Goal: Transaction & Acquisition: Purchase product/service

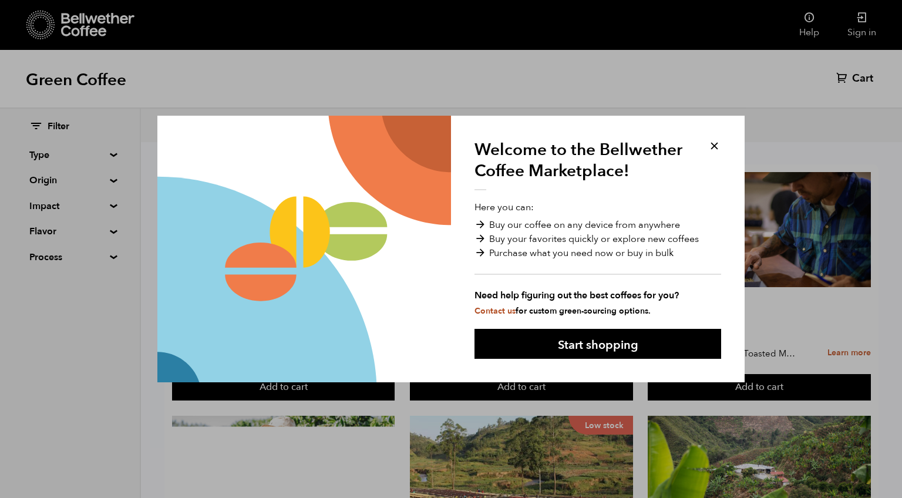
click at [714, 149] on button at bounding box center [714, 146] width 14 height 14
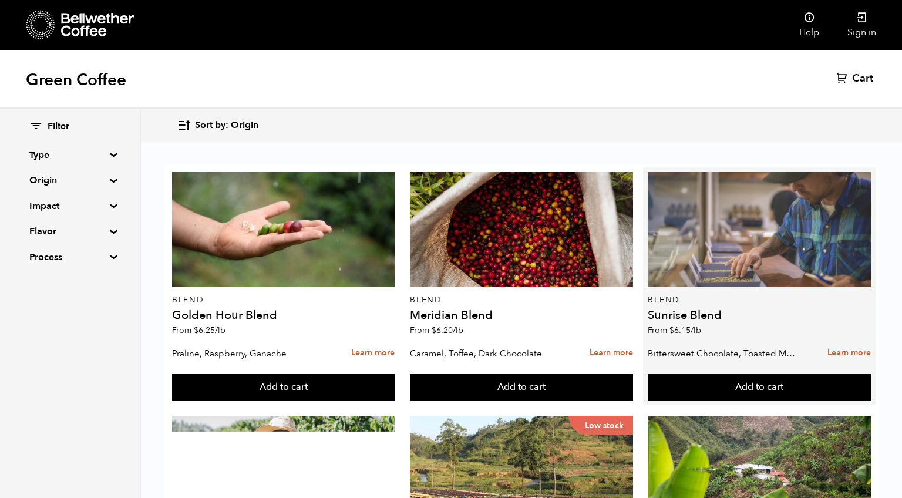
scroll to position [723, 0]
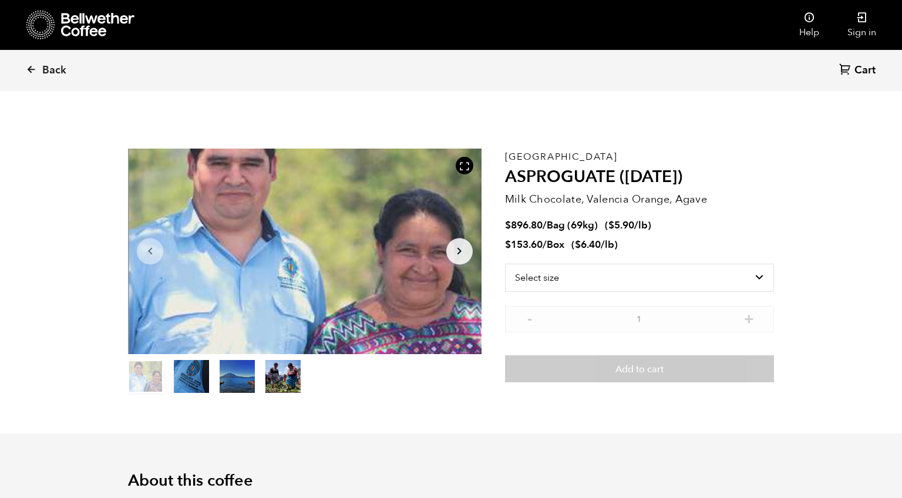
scroll to position [511, 625]
click at [564, 275] on select "Select size Bag (69kg) (152 lbs) Box (24 lbs)" at bounding box center [639, 278] width 269 height 28
select select "bag-2"
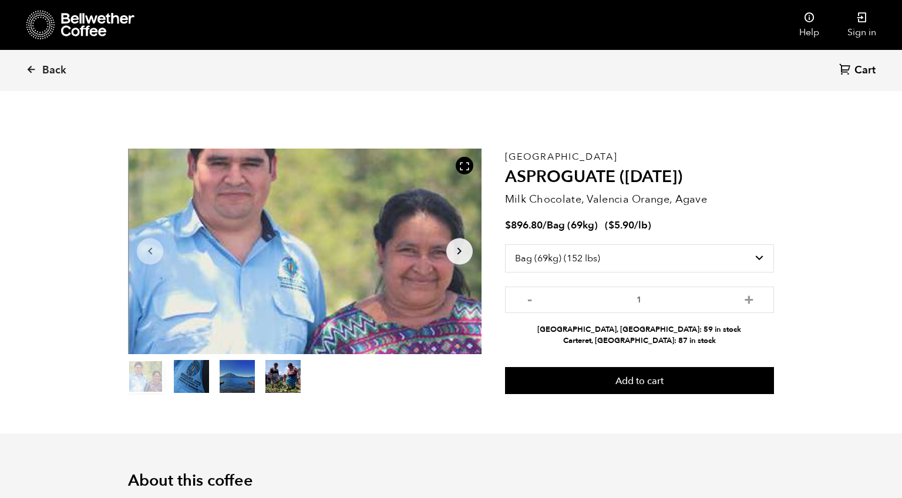
click at [196, 373] on button "item 1" at bounding box center [191, 378] width 35 height 33
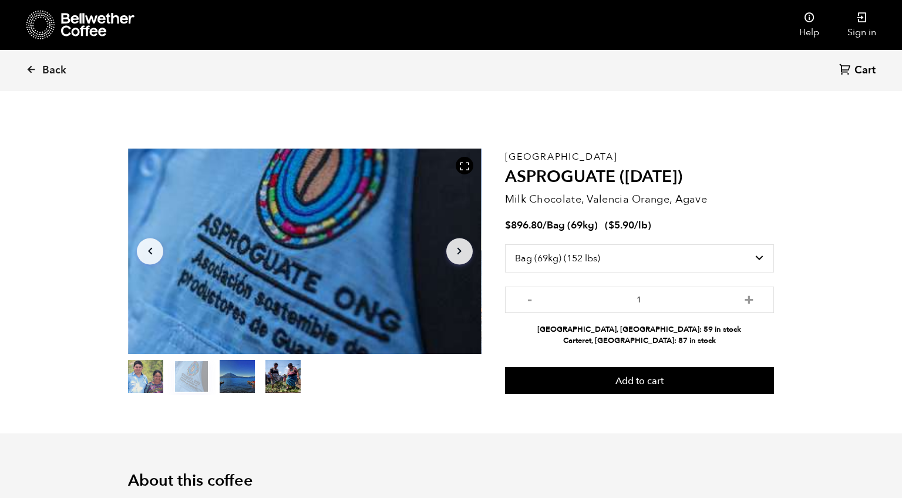
click at [240, 372] on button "item 2" at bounding box center [237, 378] width 35 height 33
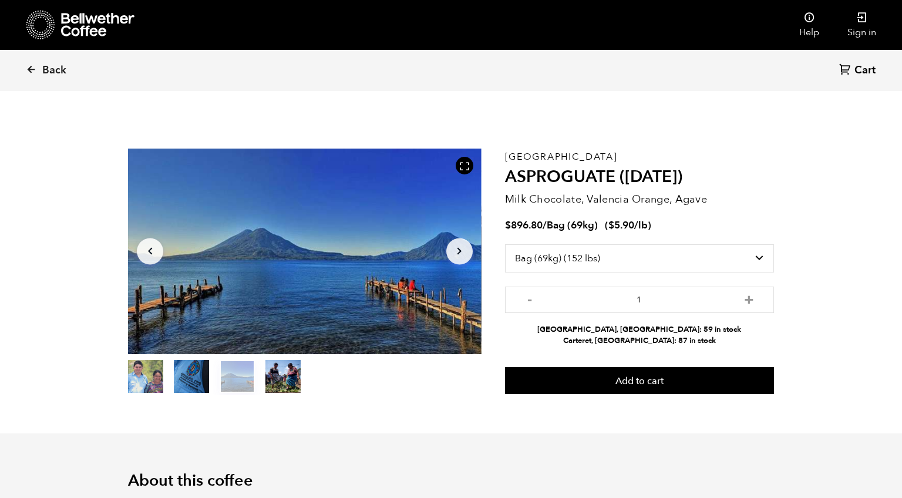
click at [296, 367] on button "item 3" at bounding box center [282, 378] width 35 height 33
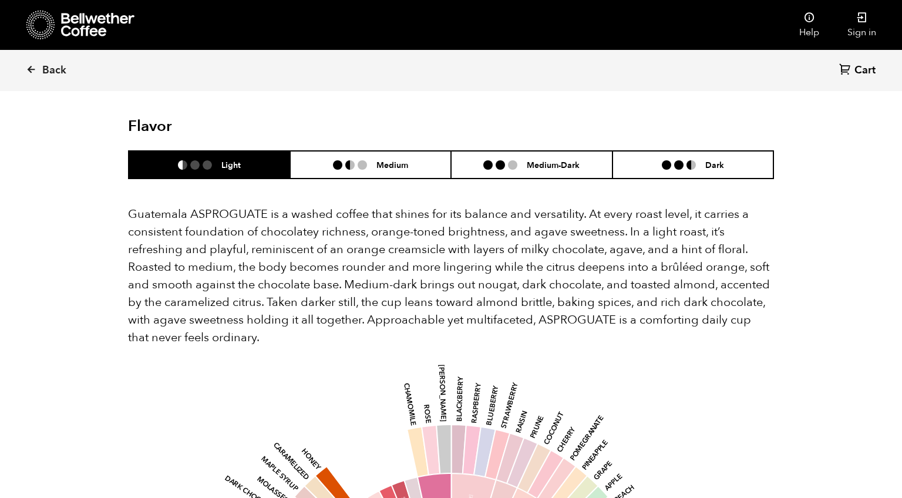
scroll to position [702, 0]
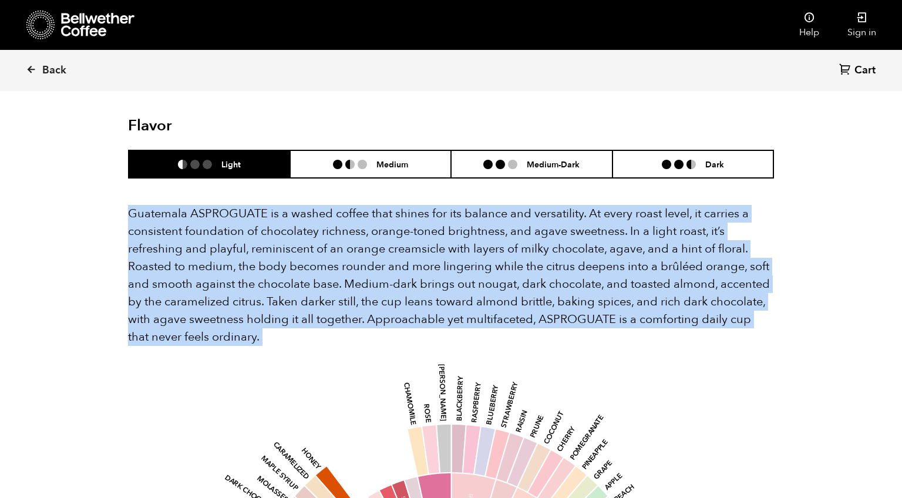
drag, startPoint x: 129, startPoint y: 213, endPoint x: 222, endPoint y: 353, distance: 168.4
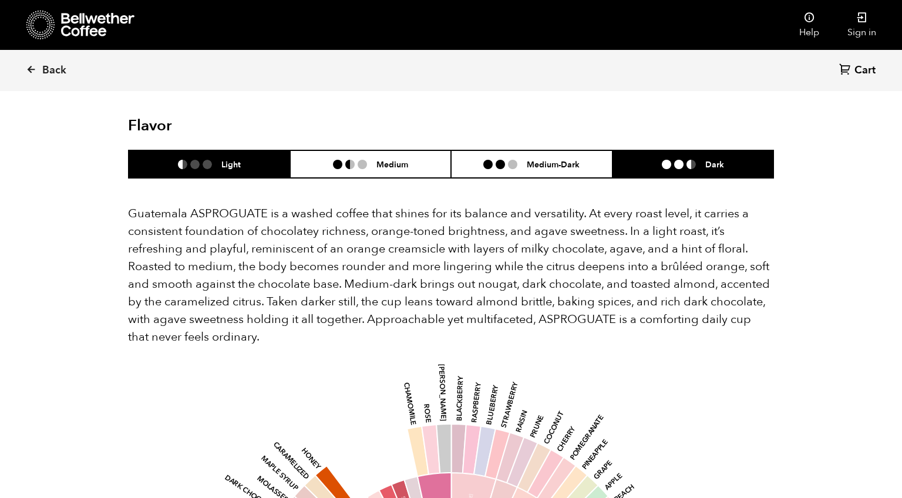
click at [692, 167] on li at bounding box center [690, 164] width 9 height 9
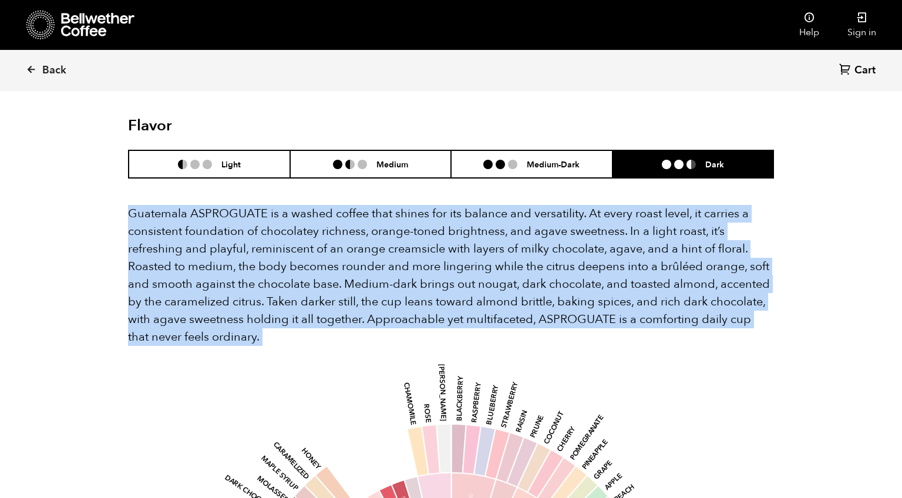
drag, startPoint x: 126, startPoint y: 212, endPoint x: 84, endPoint y: 349, distance: 143.7
click at [84, 349] on div "Back Cart (0) Item 4 of 4 Arrow Left Arrow Right item 0 item 1 item 2 item 3 It…" at bounding box center [451, 316] width 902 height 1894
copy div "Guatemala ASPROGUATE is a washed coffee that shines for its balance and versati…"
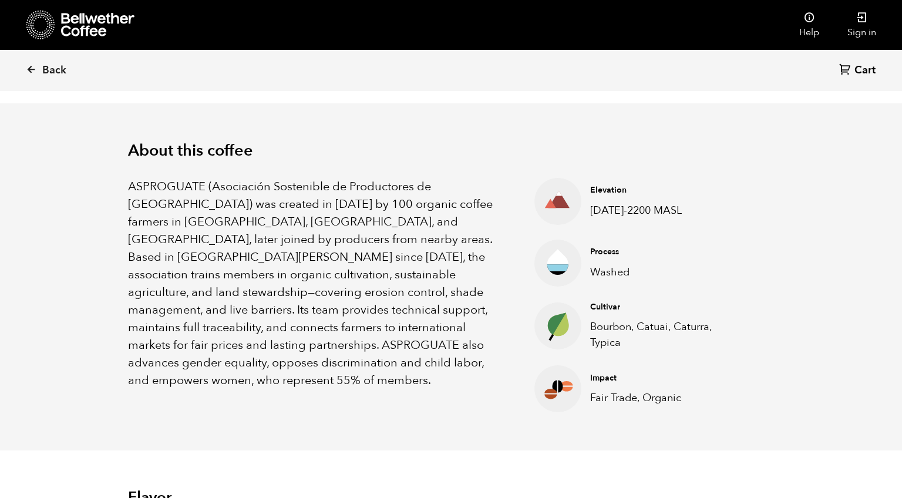
scroll to position [329, 0]
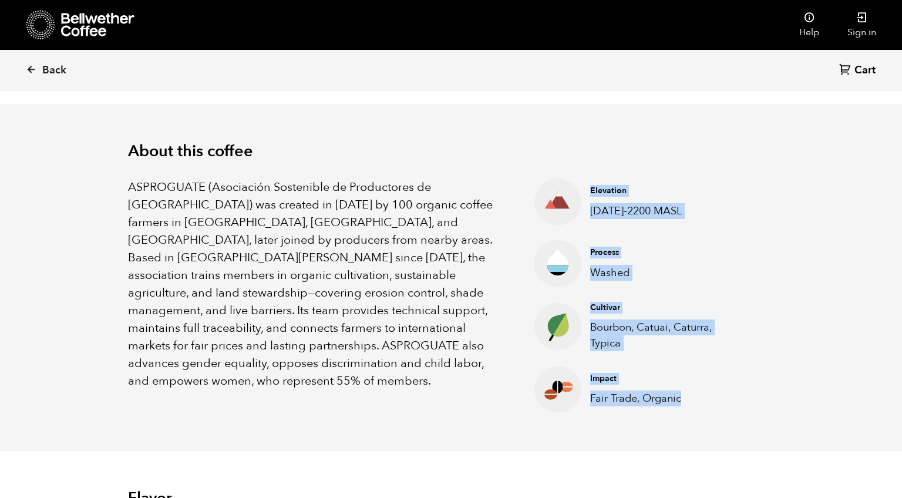
drag, startPoint x: 589, startPoint y: 191, endPoint x: 690, endPoint y: 411, distance: 242.2
click at [690, 411] on ul "Elevation [DATE]-2200 MASL Process Washed Cultivar Bourbon, Catuai, Caturra, Ty…" at bounding box center [629, 295] width 249 height 234
copy ul "Elevation [DATE]-2200 MASL Process Washed Cultivar Bourbon, Catuai, Caturra, Ty…"
